Goal: Information Seeking & Learning: Learn about a topic

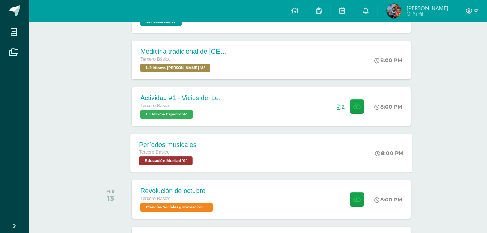
scroll to position [290, 0]
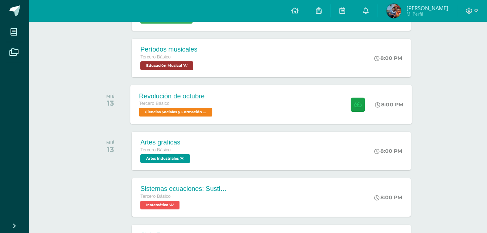
click at [217, 111] on div "Revolución de octubre Tercero Básico Ciencias Sociales y Formación Ciudadana 'A'" at bounding box center [177, 104] width 93 height 39
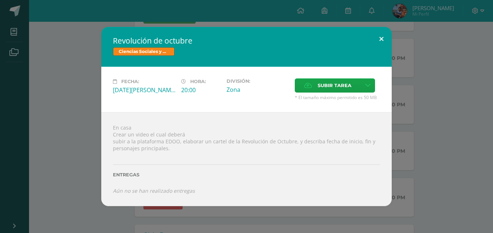
click at [371, 33] on button at bounding box center [381, 39] width 21 height 25
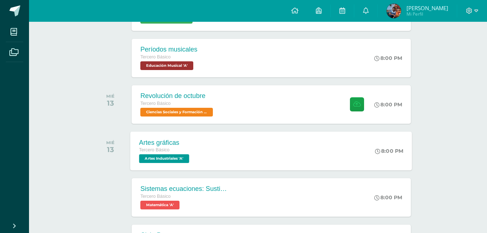
click at [181, 145] on div "Artes gráficas" at bounding box center [165, 143] width 52 height 8
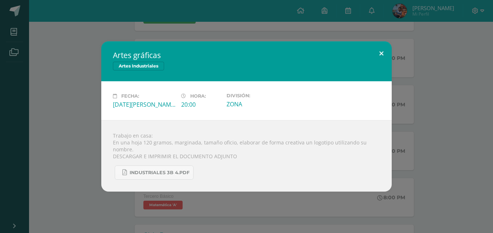
click at [375, 58] on button at bounding box center [381, 53] width 21 height 25
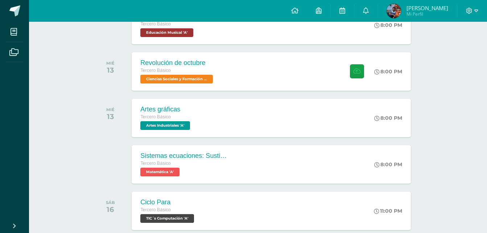
scroll to position [363, 0]
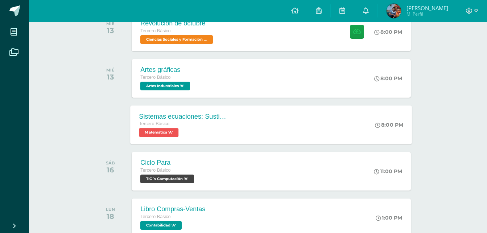
click at [200, 133] on div "Tercero Básico Matemática 'A'" at bounding box center [183, 128] width 88 height 17
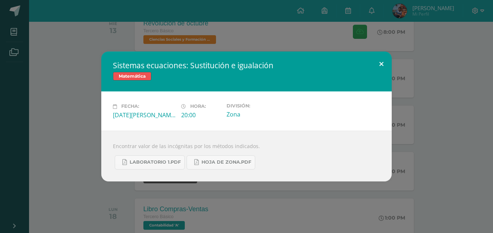
click at [374, 58] on button at bounding box center [381, 64] width 21 height 25
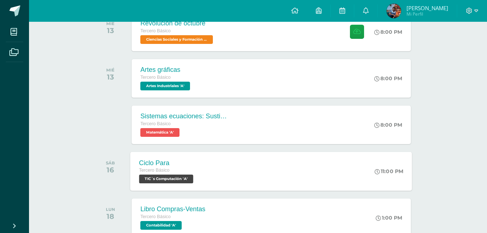
click at [177, 164] on div "Ciclo Para" at bounding box center [167, 163] width 56 height 8
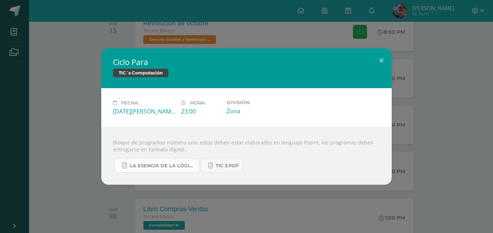
click at [157, 168] on span "La Esencia de la Lógica de Programación - Omar Trejos Buritica - 1ra Edición.pdf" at bounding box center [162, 166] width 65 height 6
click at [385, 57] on button at bounding box center [381, 60] width 21 height 25
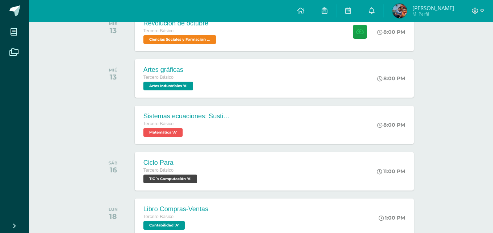
click at [297, 37] on div "Ciclo Para TIC´s Computación Fecha: Sábado 16 de Agosto Hora: 23:00 División: Z…" at bounding box center [246, 116] width 493 height 233
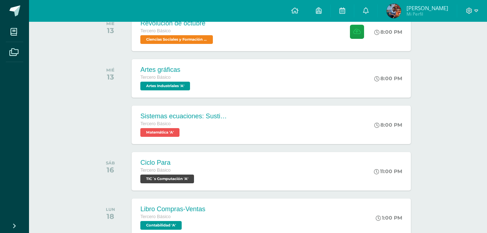
click at [297, 37] on div "Revolución de octubre Tercero Básico Ciencias Sociales y Formación Ciudadana 'A…" at bounding box center [271, 32] width 279 height 38
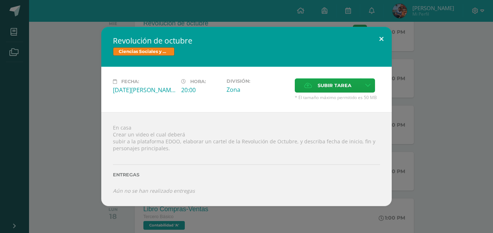
click at [386, 42] on button at bounding box center [381, 39] width 21 height 25
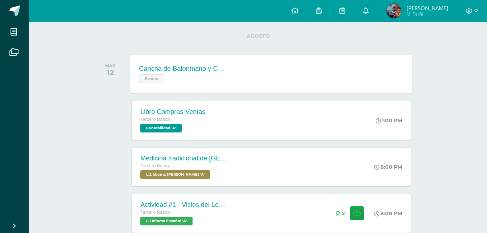
scroll to position [73, 0]
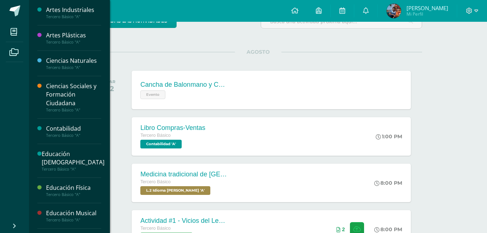
click at [76, 98] on div "Ciencias Sociales y Formación Ciudadana" at bounding box center [73, 94] width 55 height 25
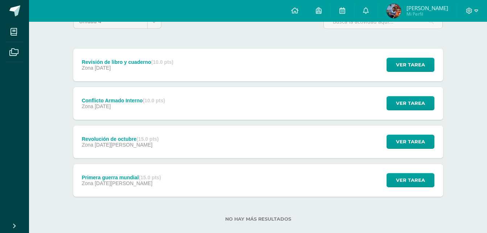
scroll to position [73, 0]
click at [112, 141] on span "[DATE][PERSON_NAME]" at bounding box center [124, 144] width 58 height 6
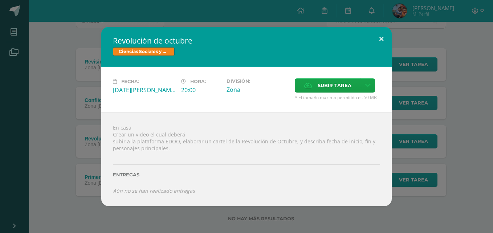
click at [384, 69] on div "Fecha: [DATE][PERSON_NAME] Hora: 20:00 División: Zona Subir tarea Cancelar" at bounding box center [246, 89] width 290 height 45
click at [371, 33] on button at bounding box center [381, 39] width 21 height 25
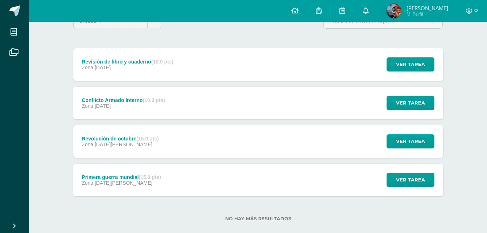
click at [294, 16] on link at bounding box center [295, 11] width 25 height 22
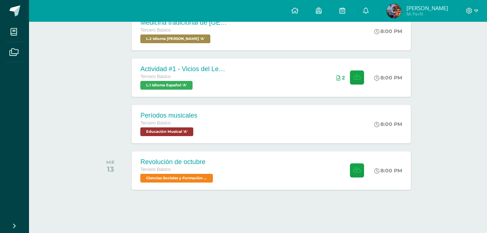
scroll to position [227, 0]
